Goal: Task Accomplishment & Management: Manage account settings

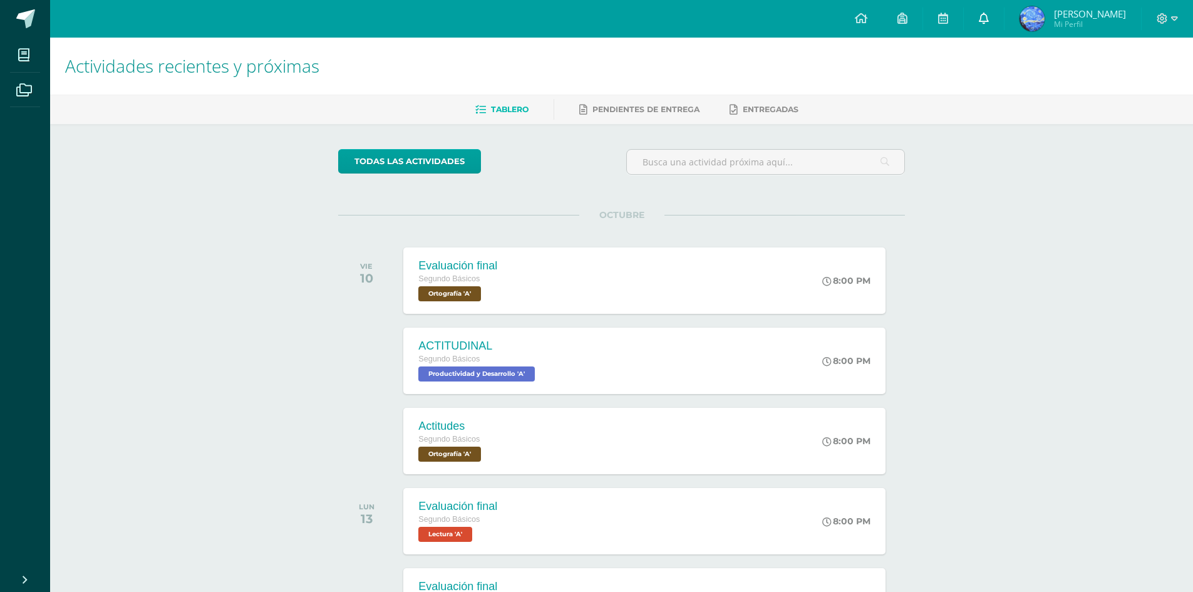
click at [1004, 22] on link at bounding box center [983, 19] width 40 height 38
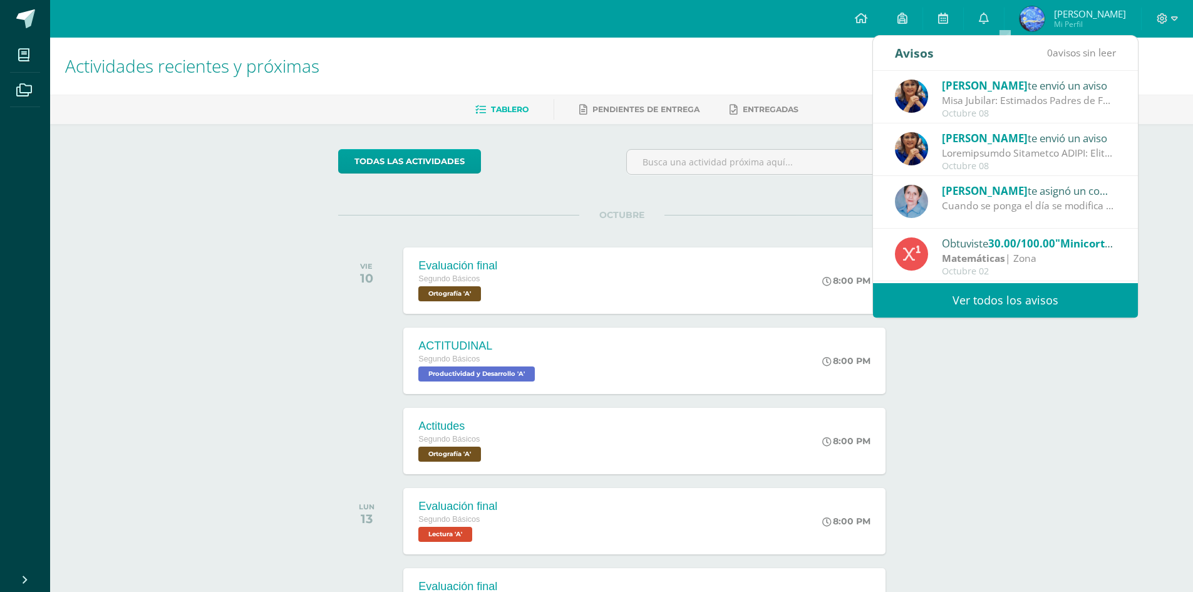
scroll to position [208, 0]
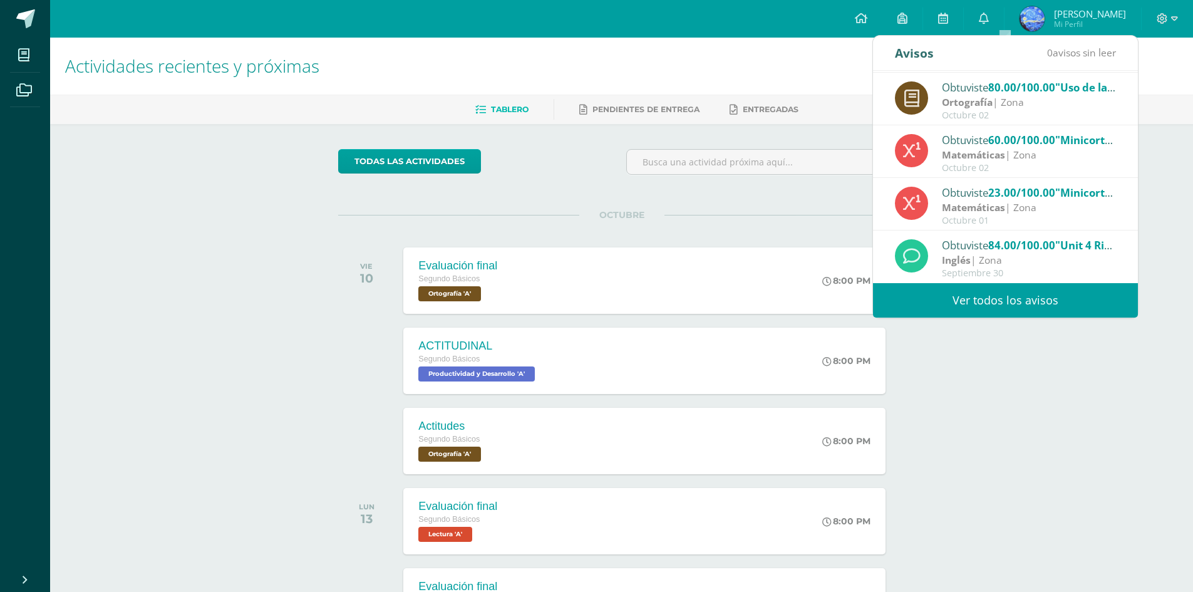
click at [1000, 289] on link "Ver todos los avisos" at bounding box center [1005, 300] width 265 height 34
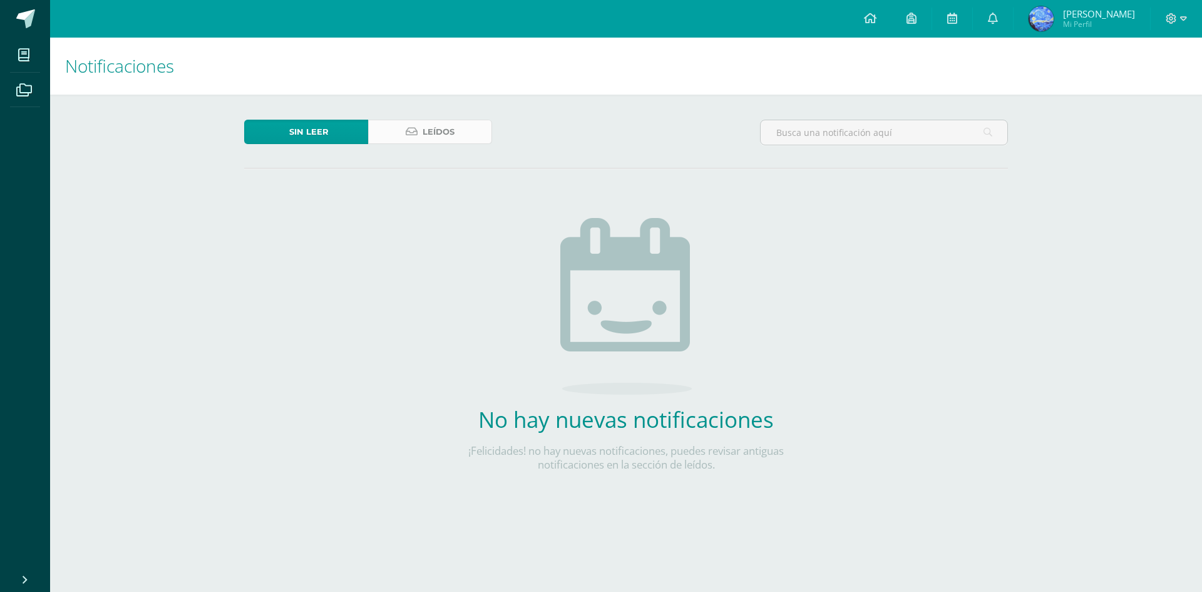
click at [417, 131] on icon at bounding box center [412, 131] width 12 height 11
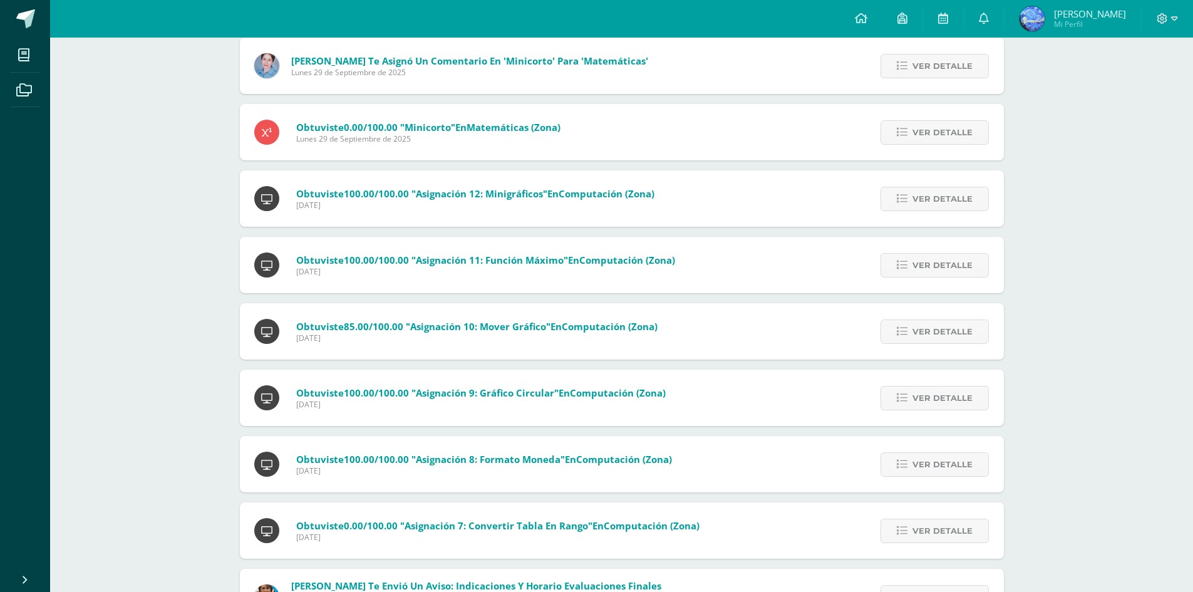
scroll to position [965, 0]
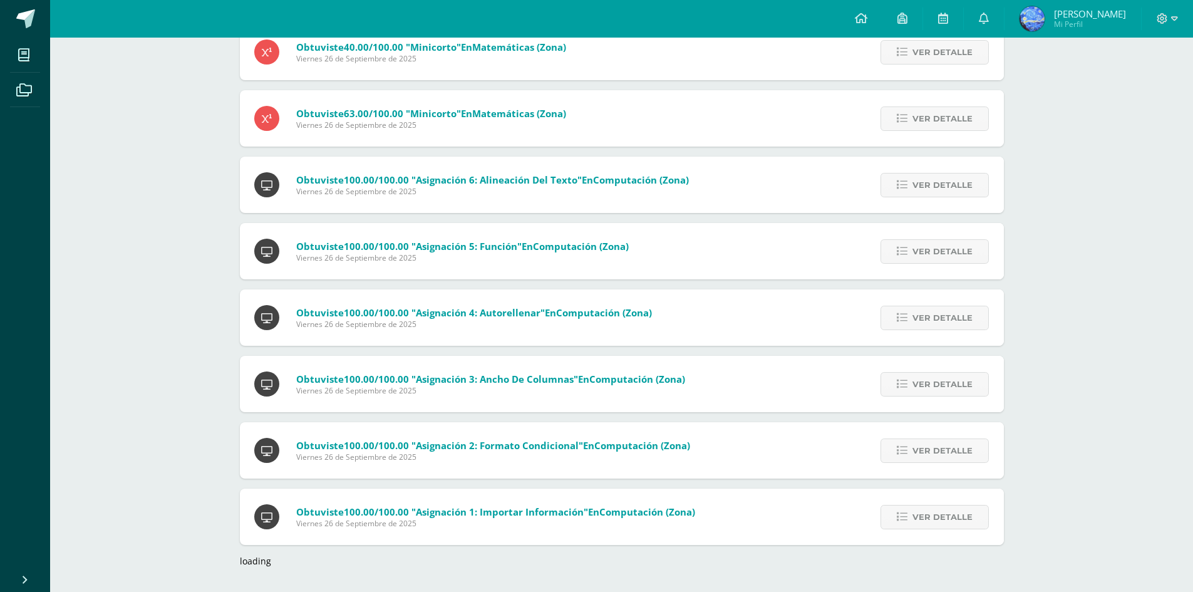
drag, startPoint x: 123, startPoint y: 412, endPoint x: 135, endPoint y: 486, distance: 75.4
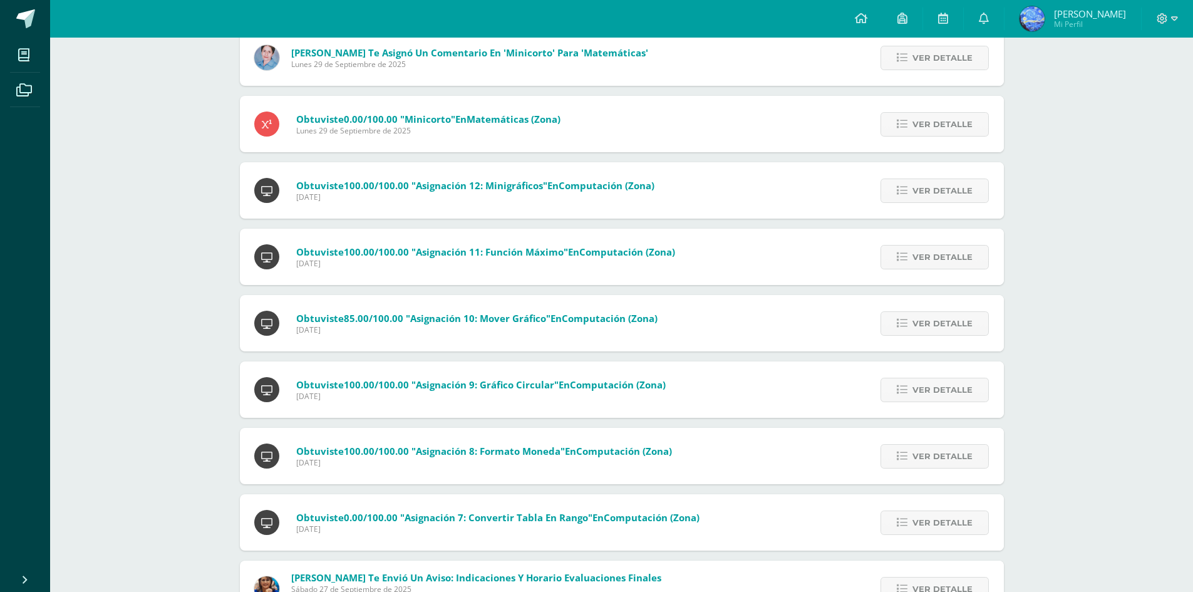
drag, startPoint x: 145, startPoint y: 438, endPoint x: 129, endPoint y: 337, distance: 102.1
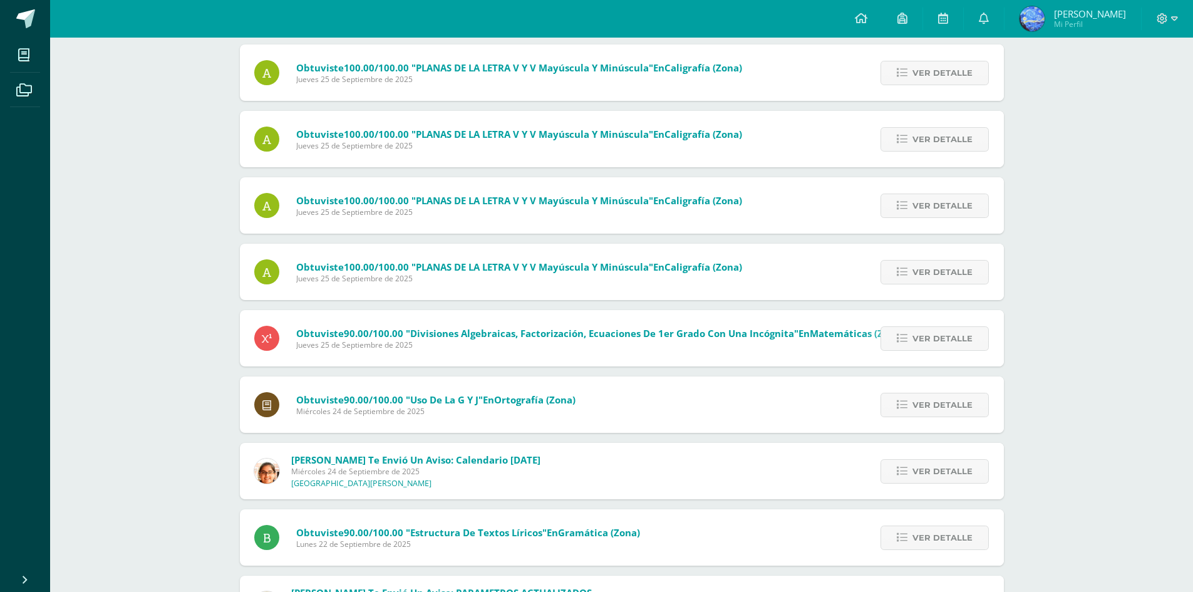
scroll to position [2292, 0]
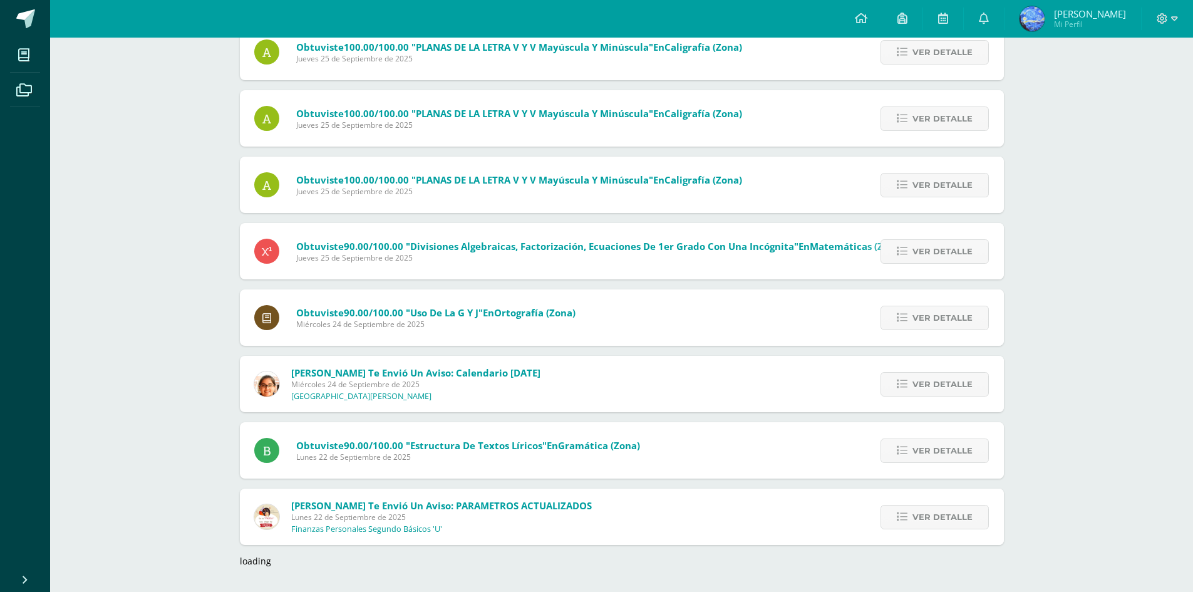
drag, startPoint x: 142, startPoint y: 299, endPoint x: 145, endPoint y: 449, distance: 150.3
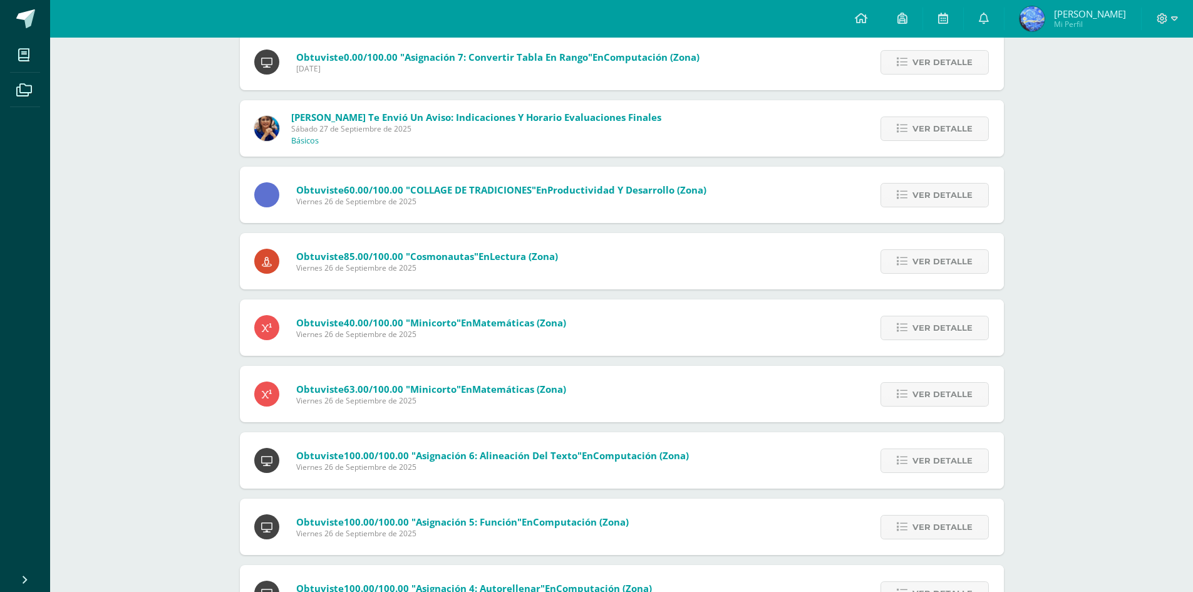
scroll to position [1291, 0]
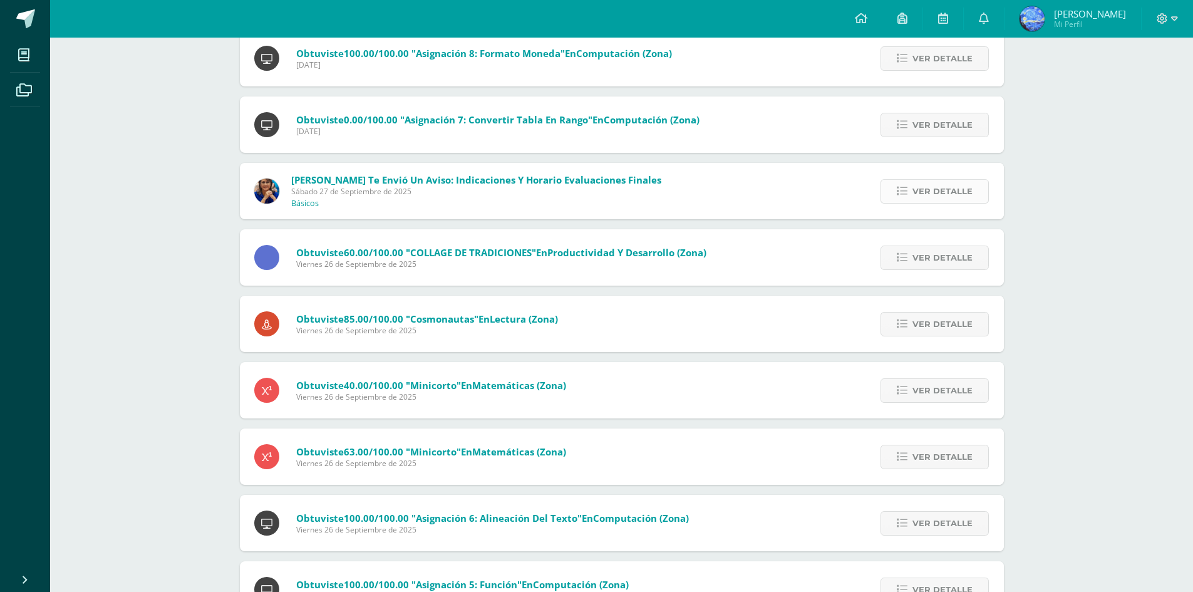
click at [917, 185] on span "Ver detalle" at bounding box center [942, 191] width 60 height 23
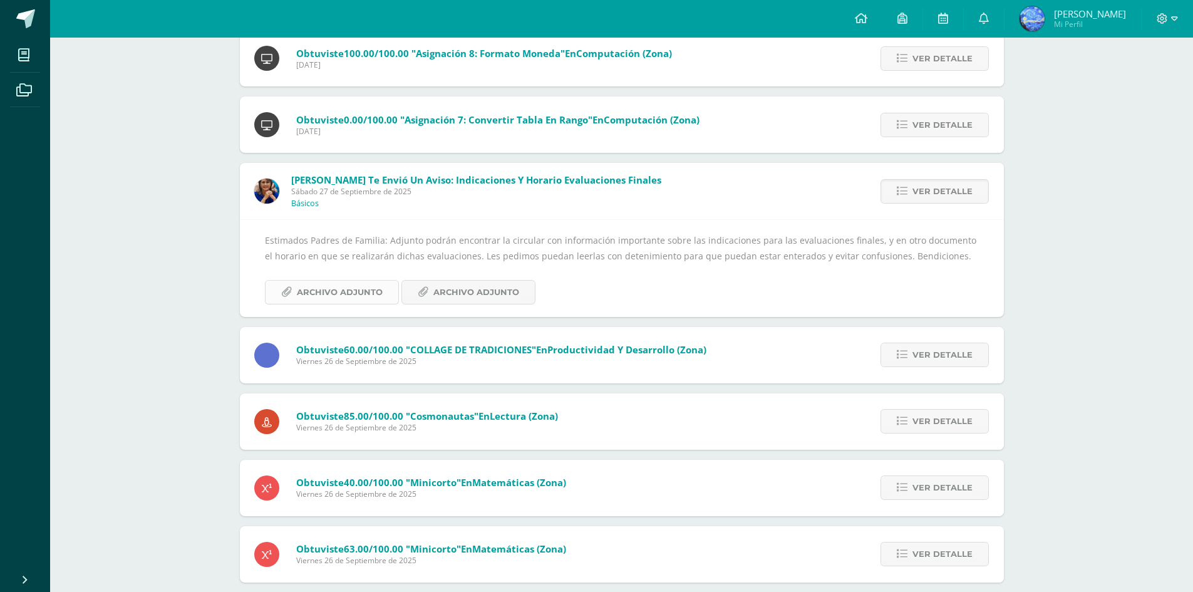
click at [359, 300] on span "Archivo Adjunto" at bounding box center [340, 291] width 86 height 23
